Goal: Navigation & Orientation: Find specific page/section

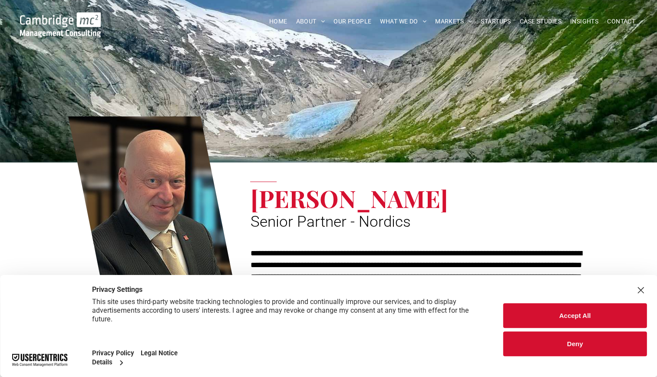
click at [581, 316] on button "Accept All" at bounding box center [574, 315] width 143 height 25
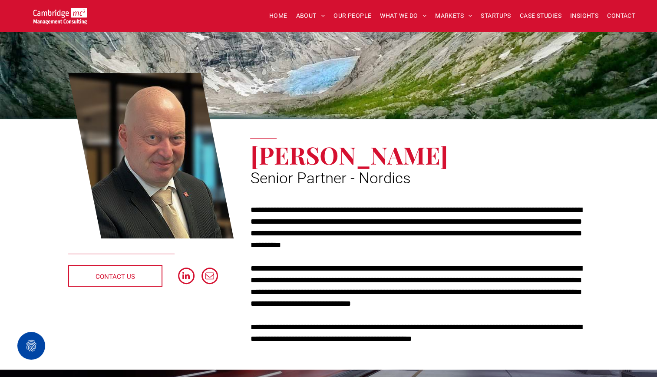
scroll to position [87, 0]
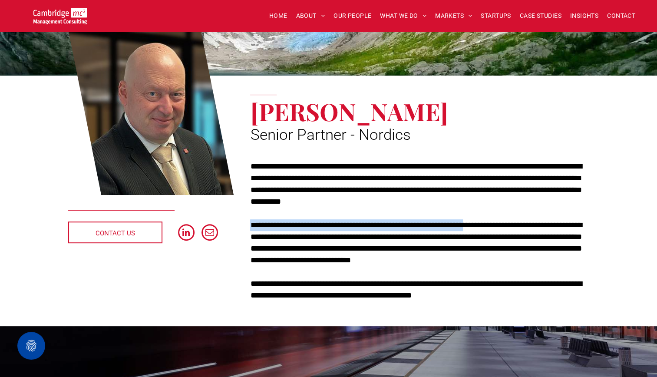
drag, startPoint x: 250, startPoint y: 224, endPoint x: 499, endPoint y: 227, distance: 248.4
click at [499, 227] on p "**********" at bounding box center [419, 242] width 339 height 47
click at [341, 14] on span "OUR PEOPLE" at bounding box center [353, 15] width 38 height 13
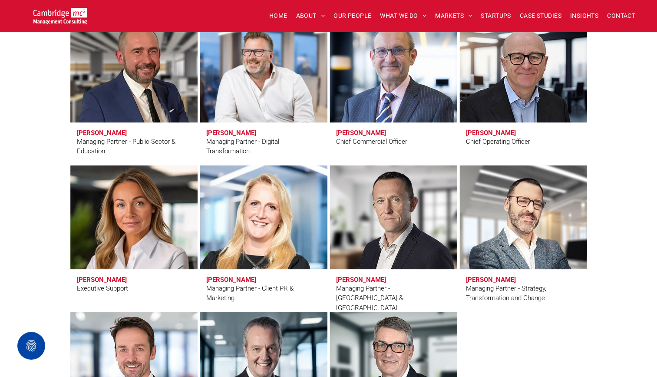
scroll to position [651, 0]
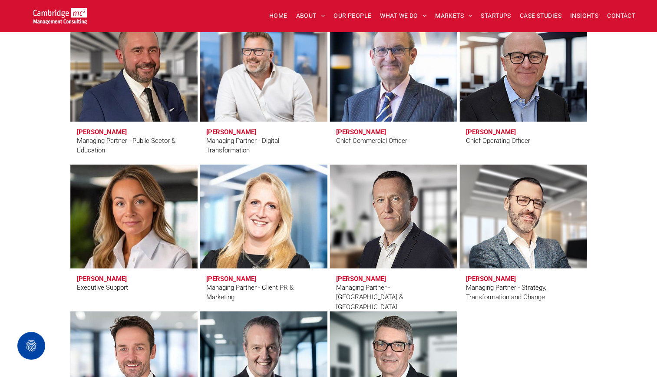
click at [121, 213] on link at bounding box center [133, 216] width 135 height 110
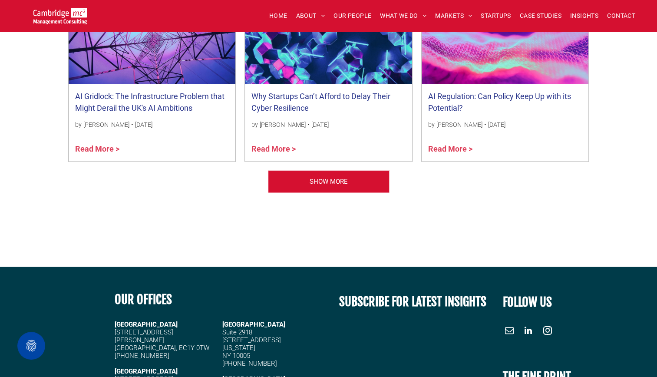
scroll to position [869, 0]
